Goal: Transaction & Acquisition: Purchase product/service

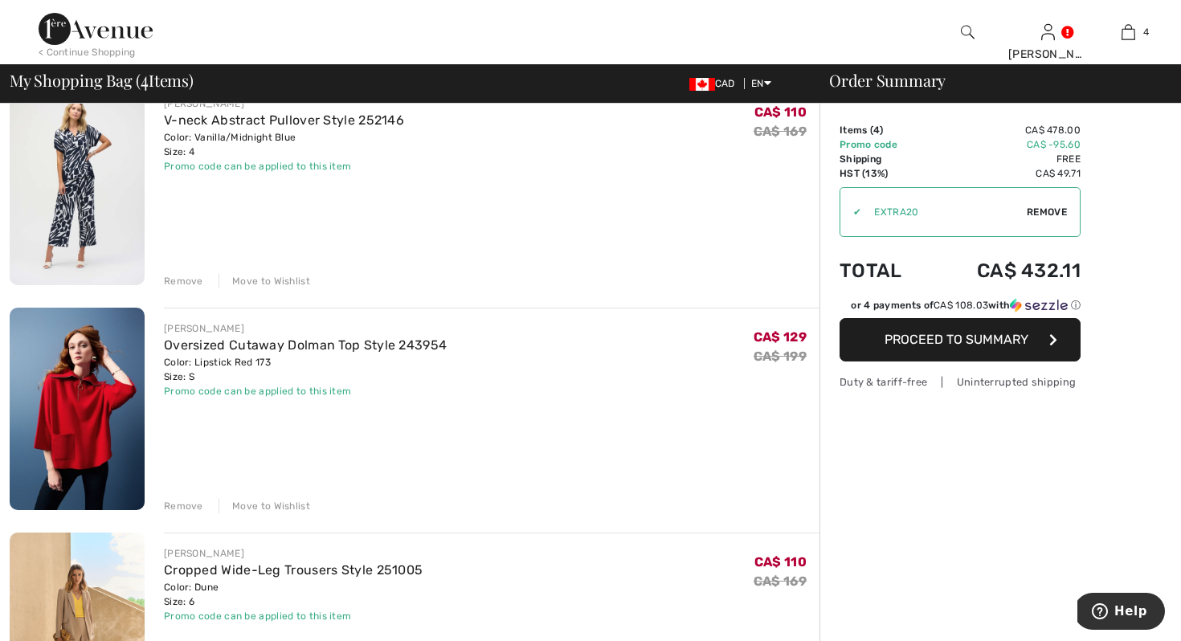
scroll to position [361, 0]
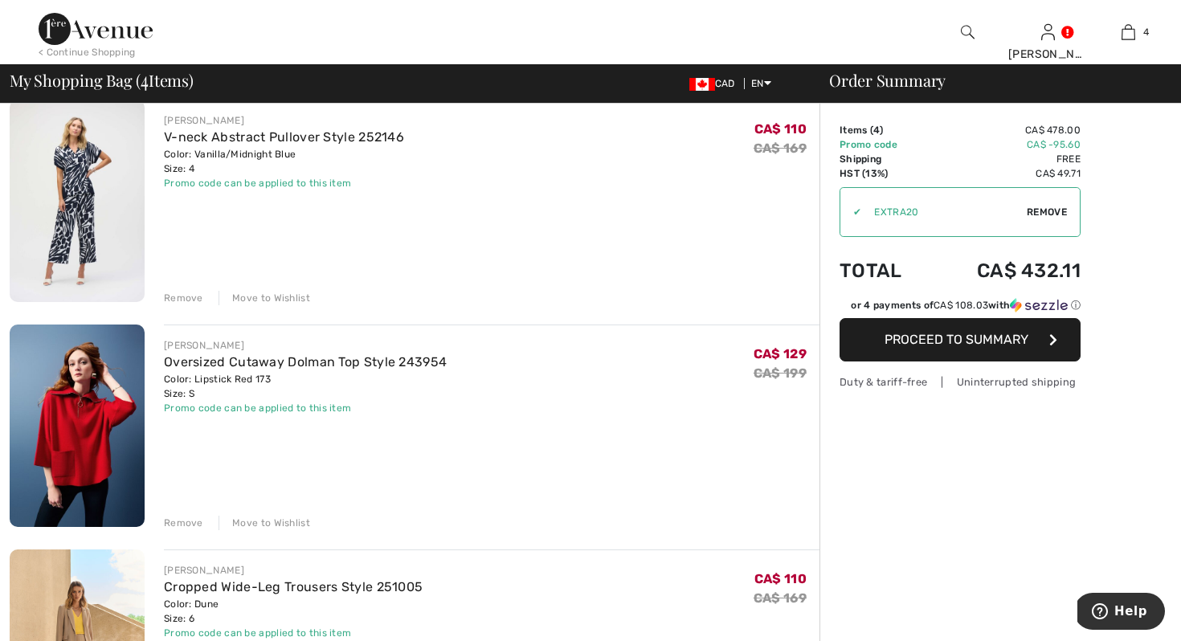
click at [75, 472] on img at bounding box center [77, 426] width 135 height 202
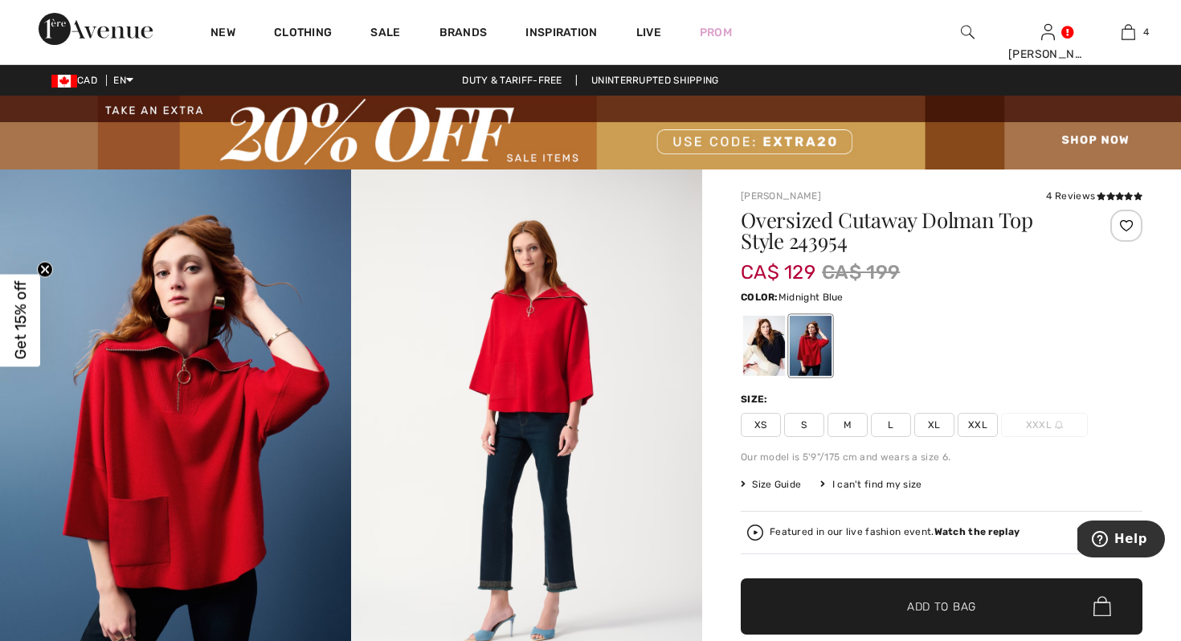
click at [753, 351] on div at bounding box center [764, 346] width 42 height 60
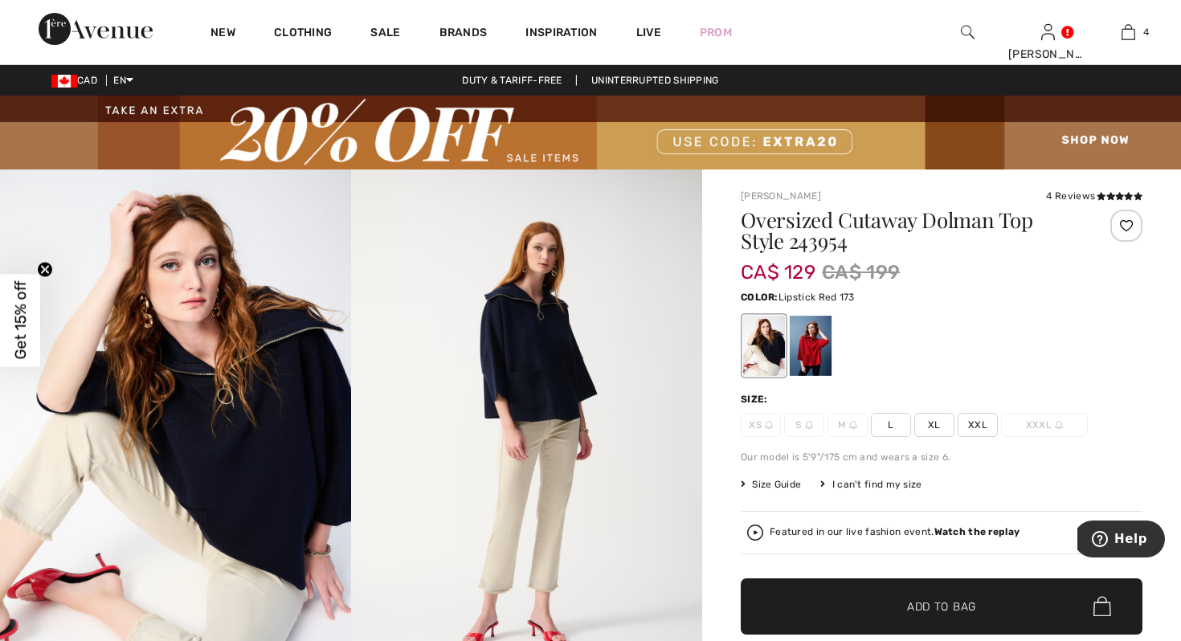
click at [807, 348] on div at bounding box center [811, 346] width 42 height 60
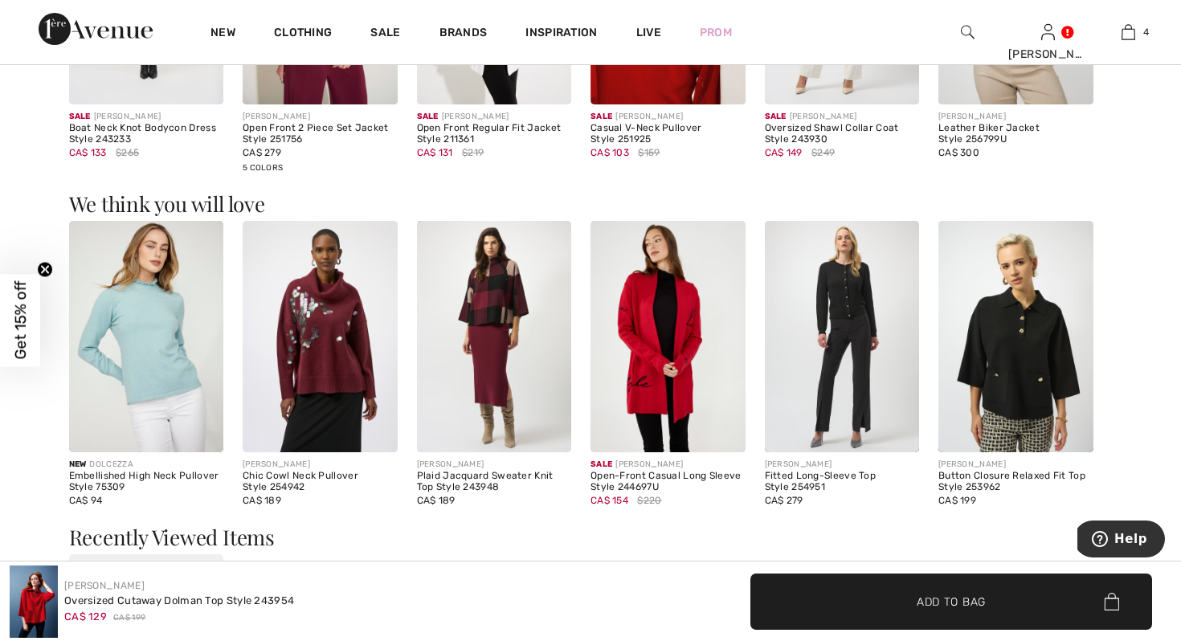
scroll to position [1926, 0]
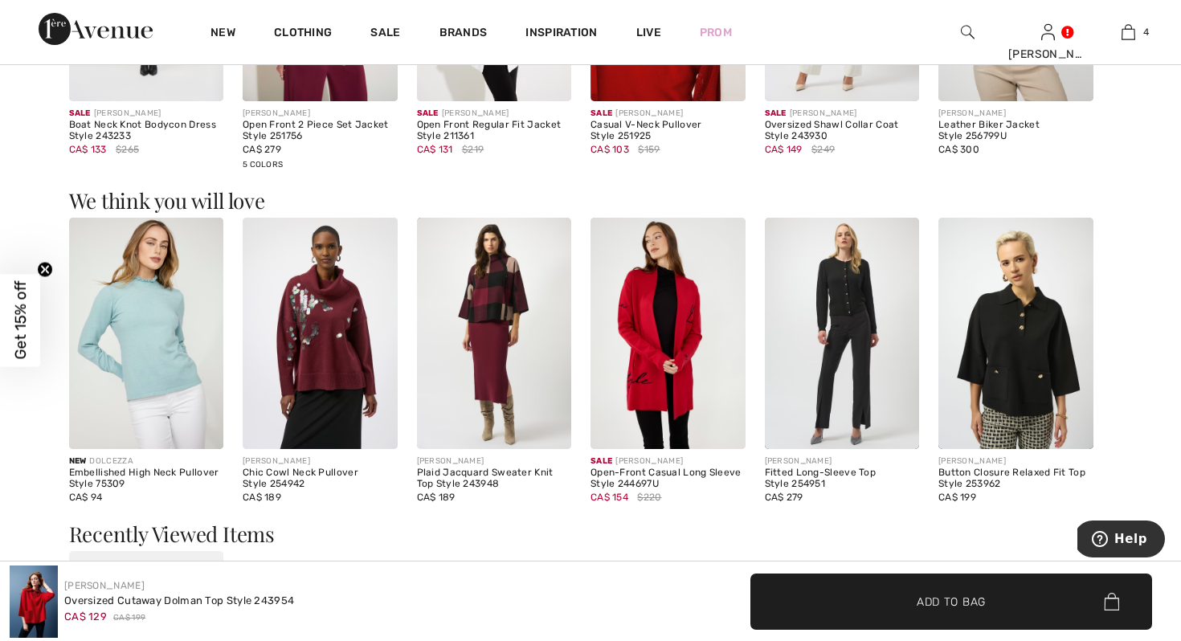
click at [1047, 390] on img at bounding box center [1015, 334] width 155 height 232
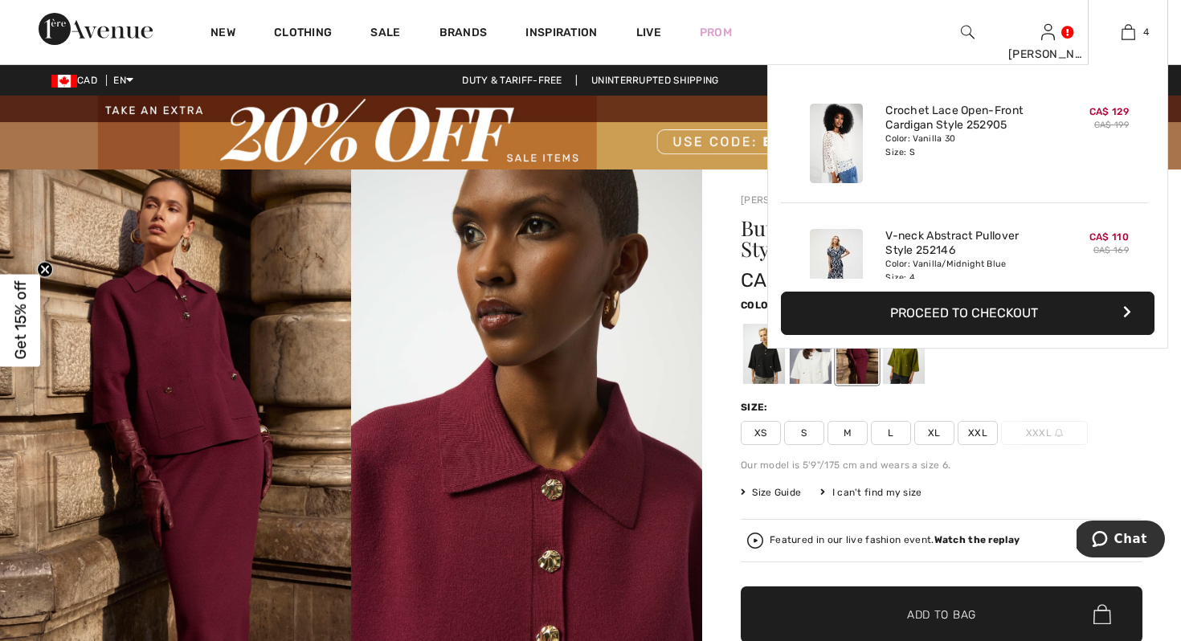
click at [956, 311] on button "Proceed to Checkout" at bounding box center [967, 313] width 373 height 43
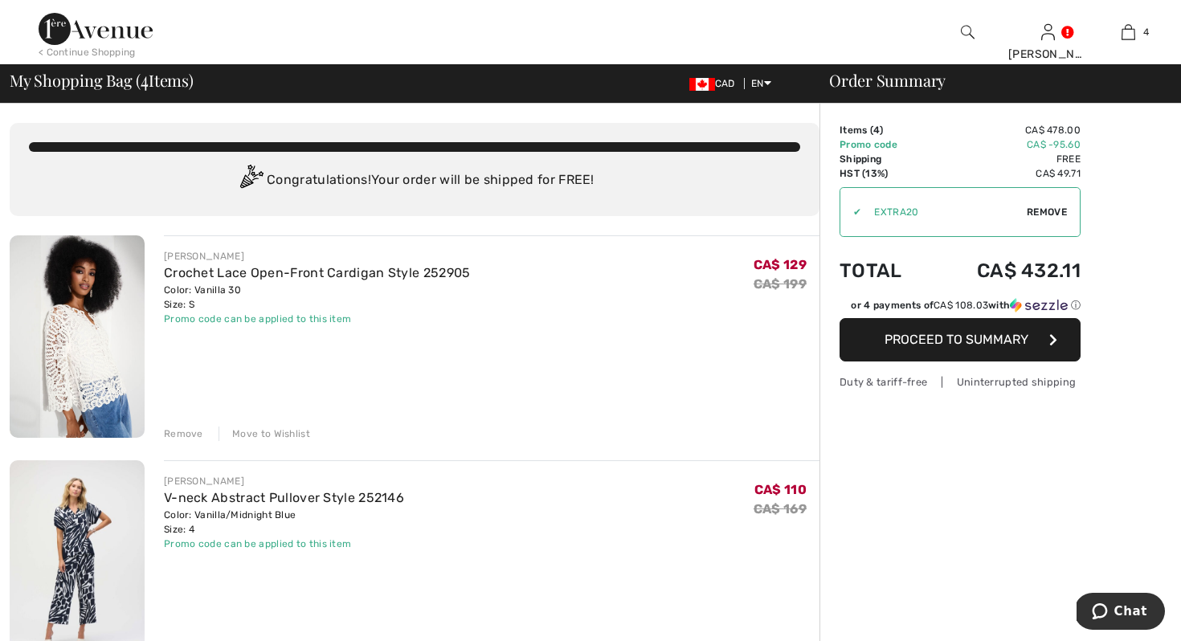
click at [950, 341] on span "Proceed to Summary" at bounding box center [956, 339] width 144 height 15
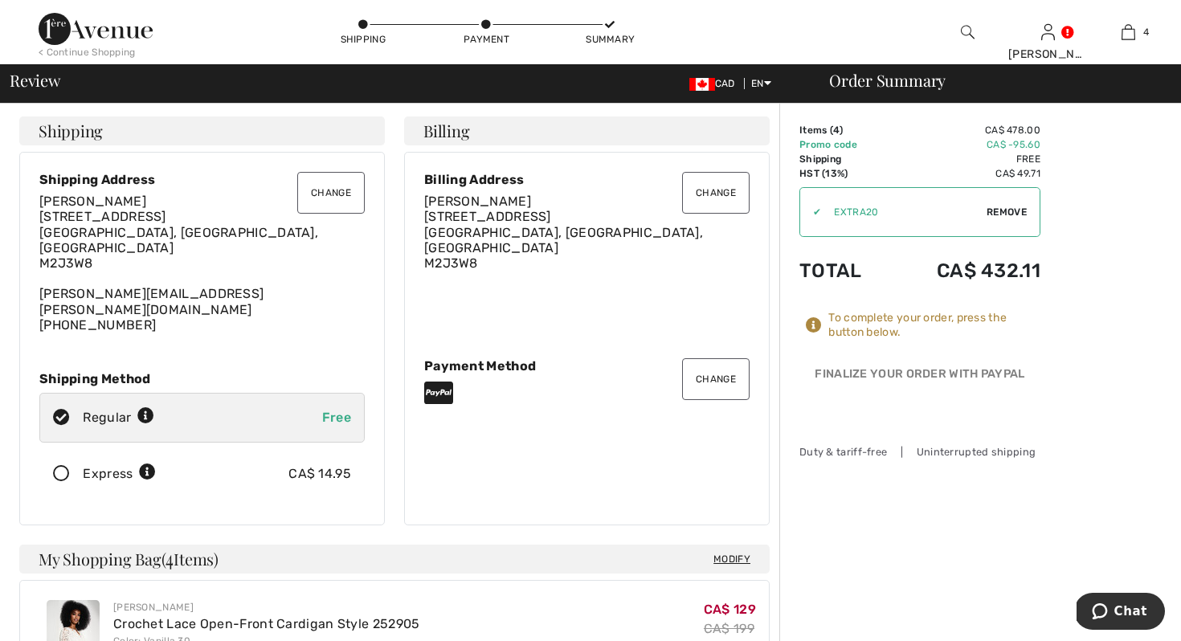
click at [709, 366] on button "Change" at bounding box center [715, 379] width 67 height 42
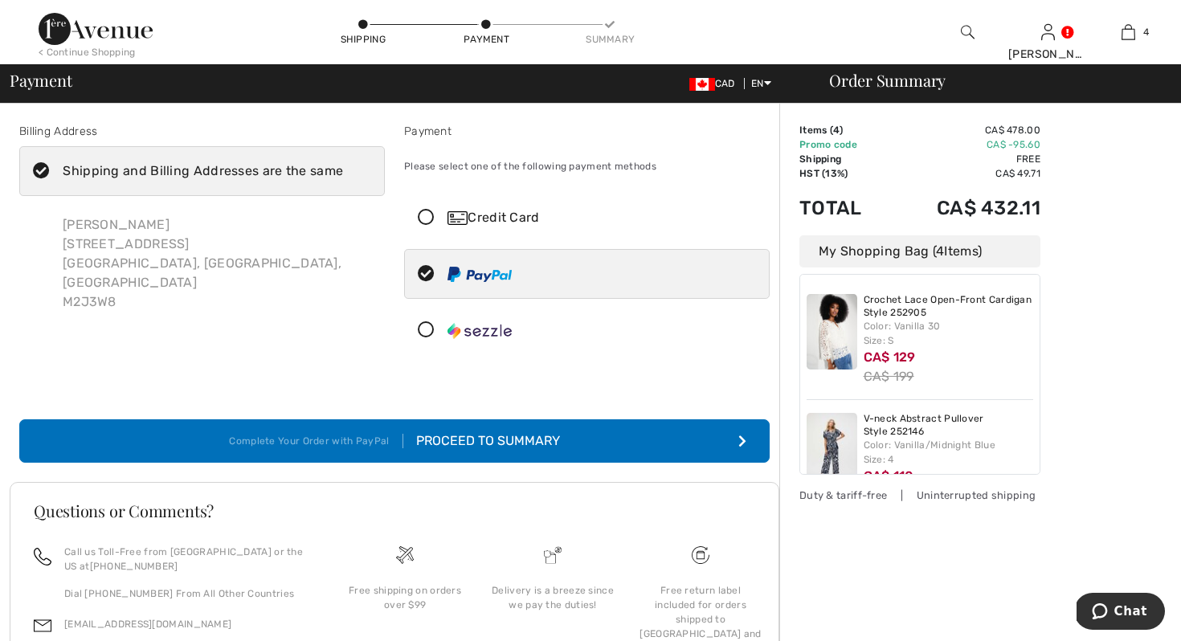
click at [427, 219] on icon at bounding box center [426, 218] width 43 height 17
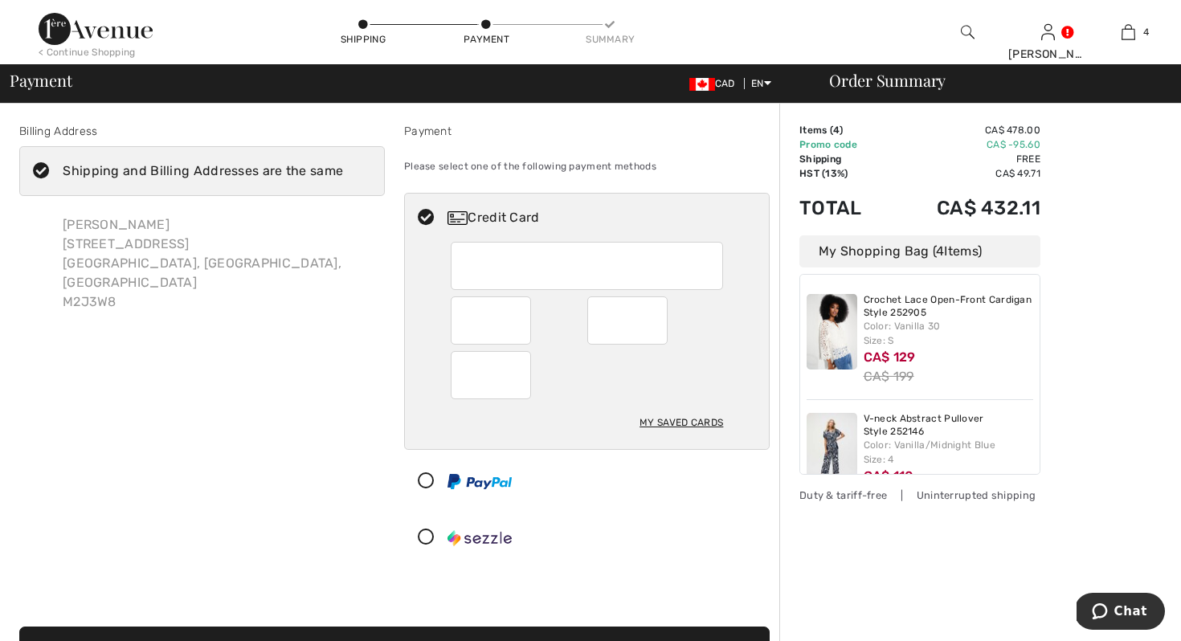
click at [492, 526] on div at bounding box center [580, 537] width 351 height 48
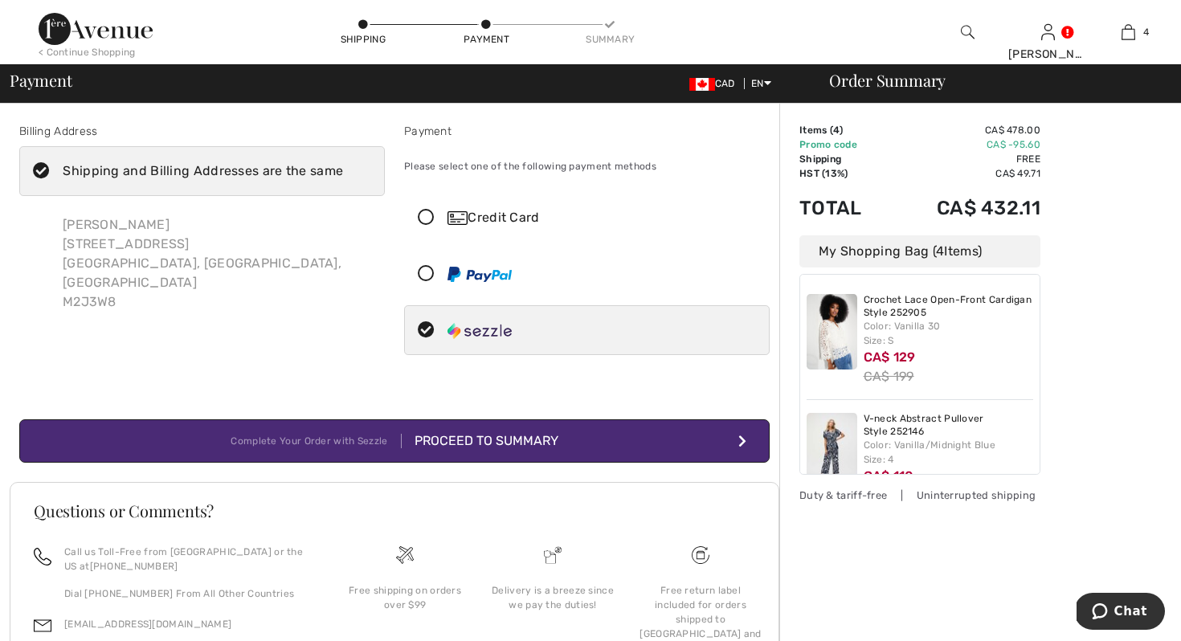
click at [427, 222] on icon at bounding box center [426, 218] width 43 height 17
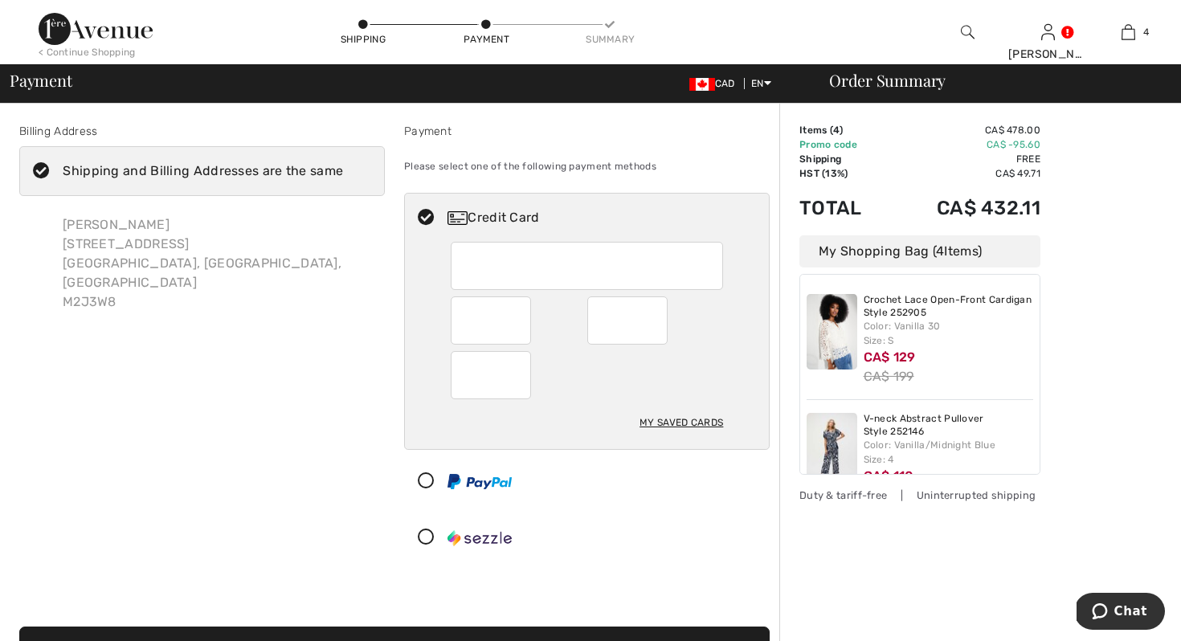
click at [692, 422] on div "My Saved Cards" at bounding box center [681, 422] width 84 height 27
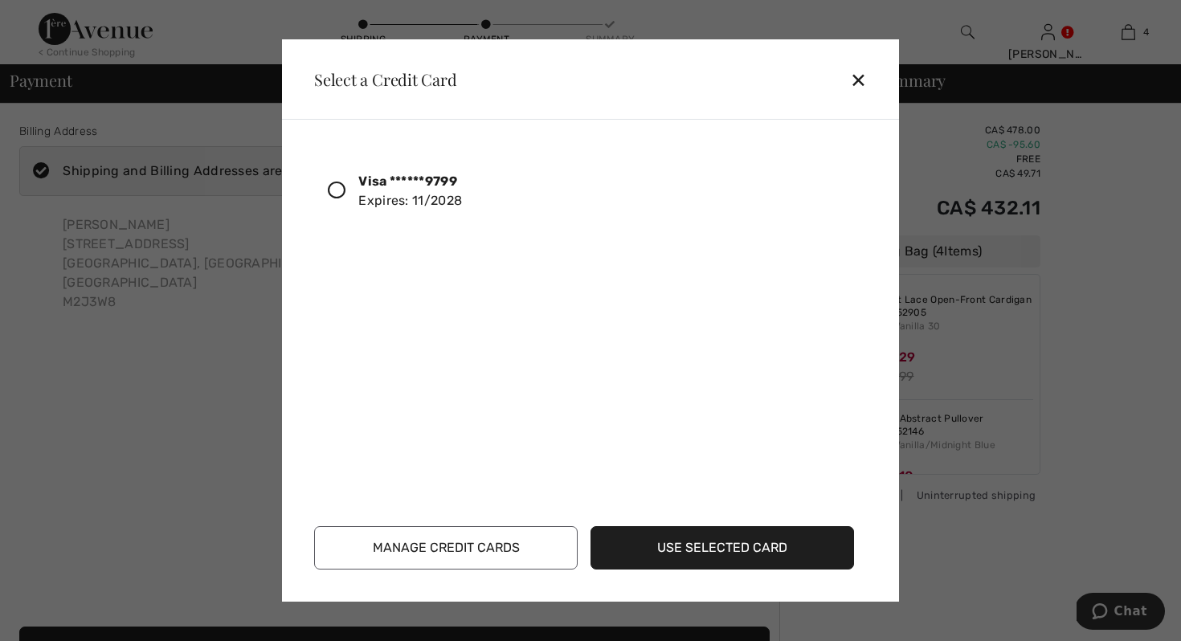
click at [332, 198] on icon at bounding box center [337, 191] width 18 height 18
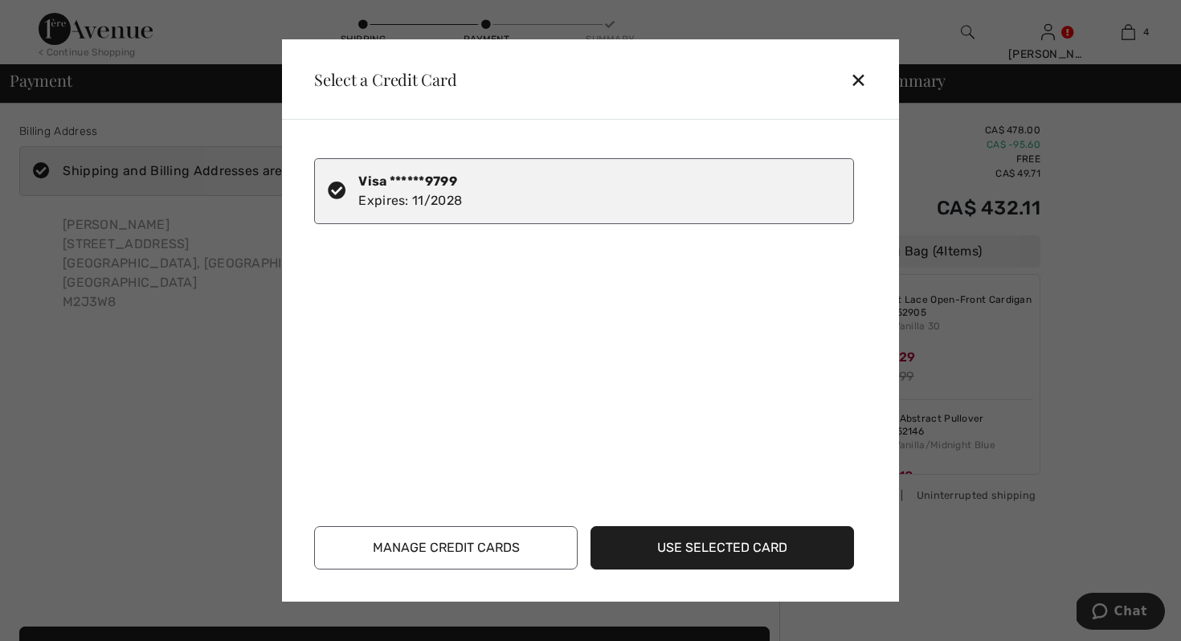
click at [730, 535] on button "Use Selected Card" at bounding box center [721, 547] width 263 height 43
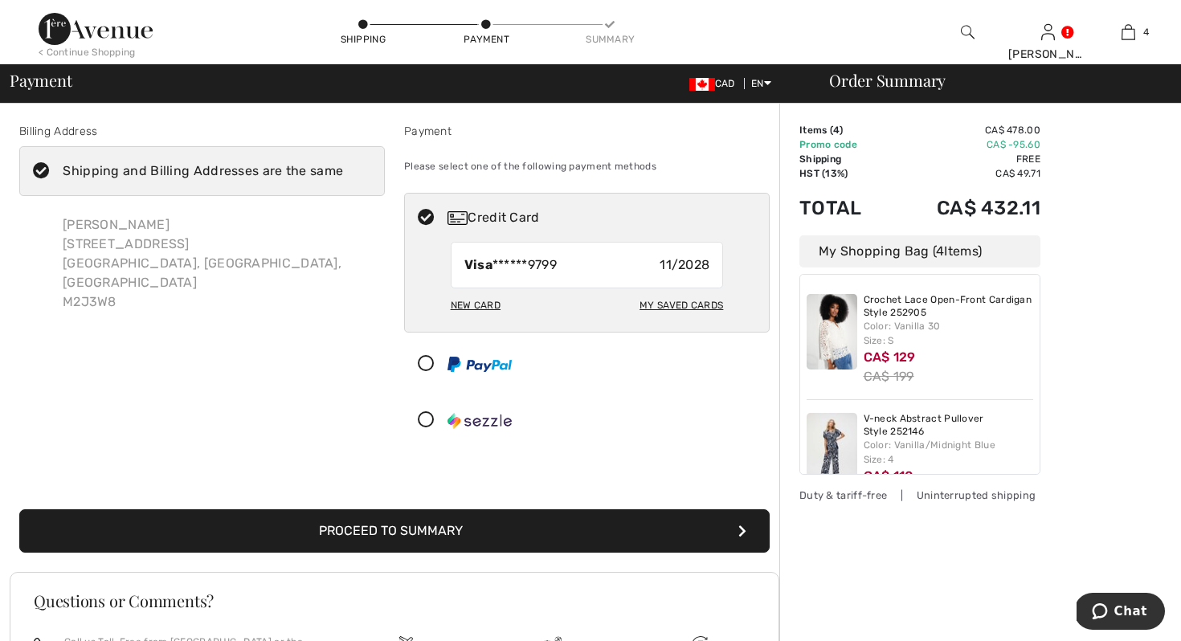
click at [406, 531] on button "Proceed to Summary" at bounding box center [394, 530] width 750 height 43
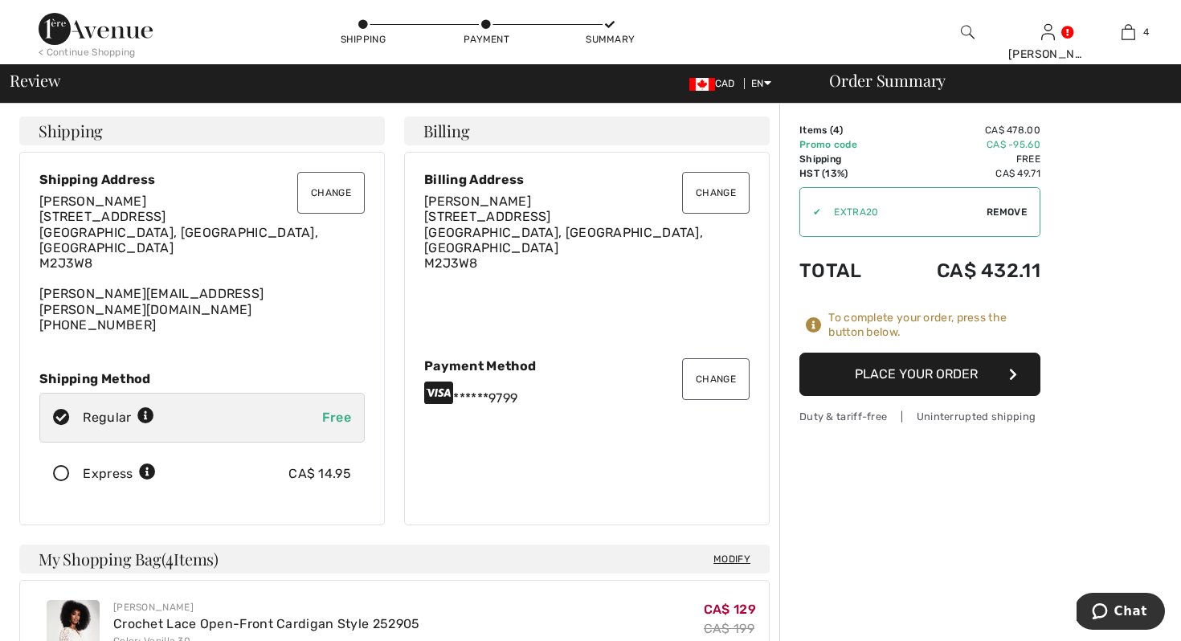
click at [942, 373] on button "Place Your Order" at bounding box center [919, 374] width 241 height 43
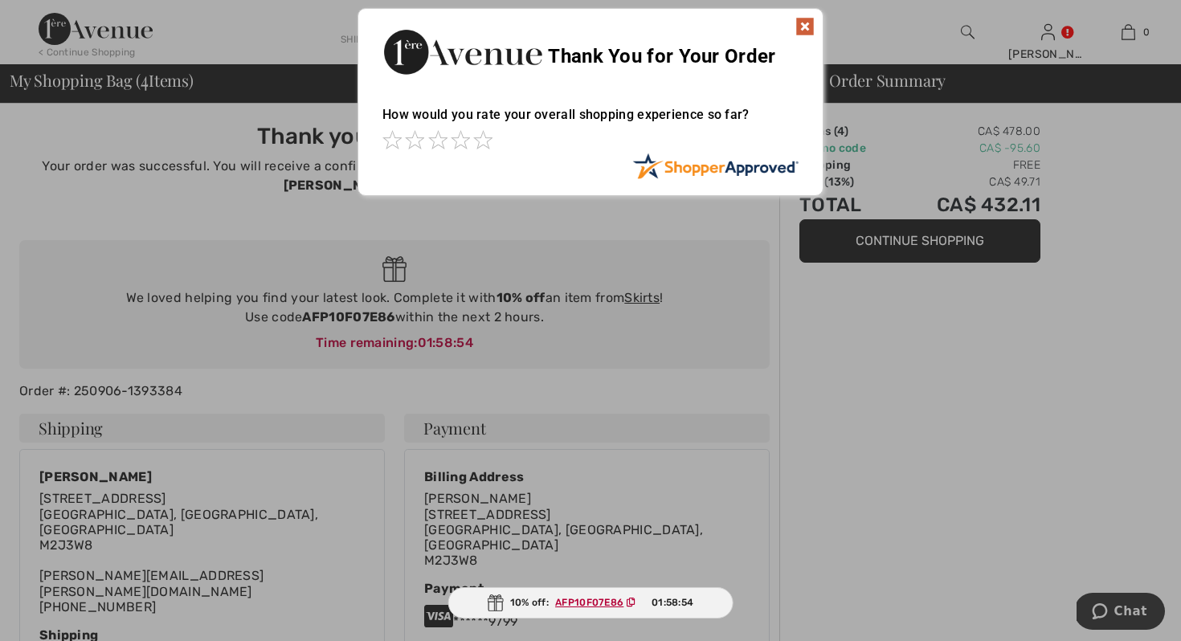
click at [799, 21] on img at bounding box center [804, 26] width 19 height 19
